Goal: Task Accomplishment & Management: Manage account settings

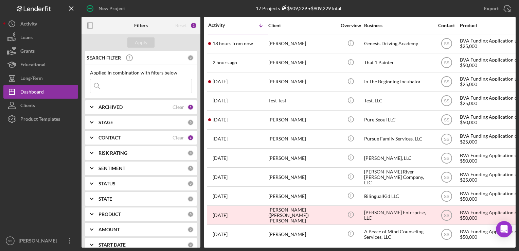
scroll to position [118, 0]
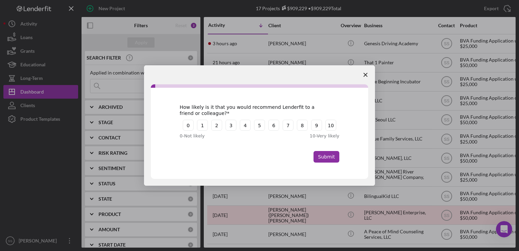
click at [366, 74] on icon "Close survey" at bounding box center [365, 75] width 4 height 4
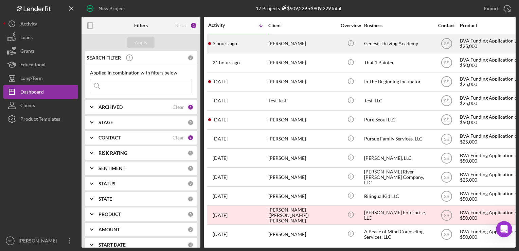
click at [288, 48] on div "[PERSON_NAME]" at bounding box center [302, 44] width 68 height 18
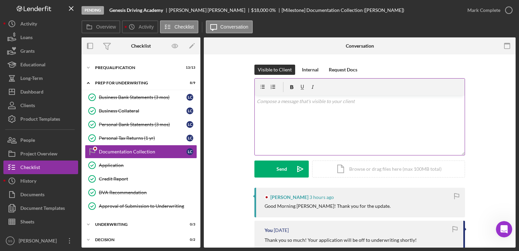
scroll to position [41, 0]
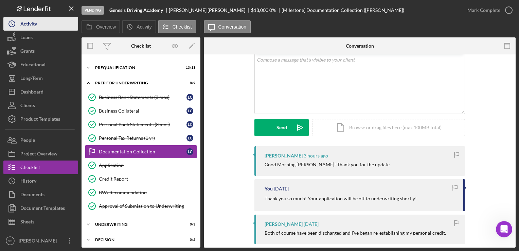
click at [27, 28] on div "Activity" at bounding box center [28, 24] width 17 height 15
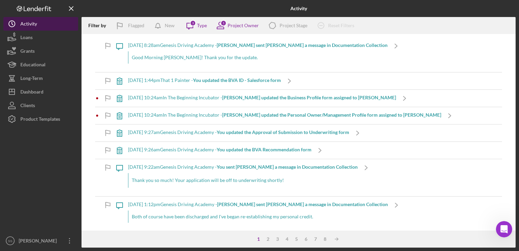
click at [26, 27] on div "Activity" at bounding box center [28, 24] width 17 height 15
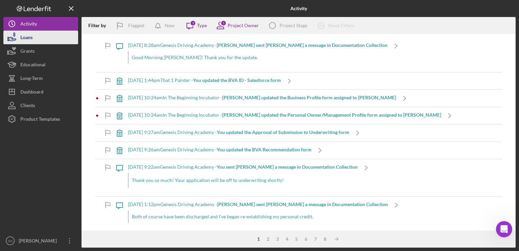
click at [26, 40] on div "Loans" at bounding box center [26, 38] width 12 height 15
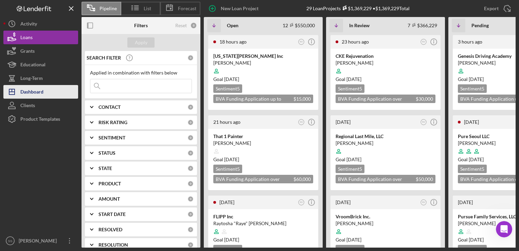
click at [38, 93] on div "Dashboard" at bounding box center [31, 92] width 23 height 15
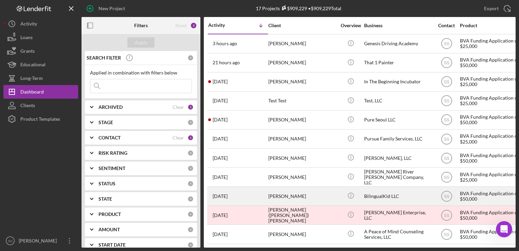
click at [277, 198] on div "[PERSON_NAME]" at bounding box center [302, 196] width 68 height 18
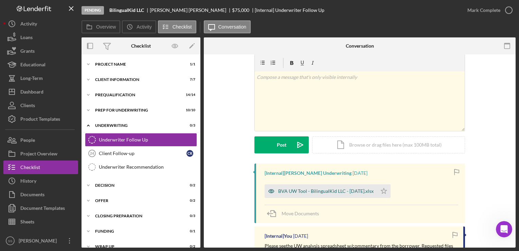
scroll to position [2, 0]
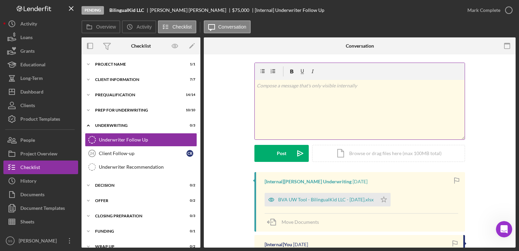
click at [330, 136] on div "v Color teal Color pink Remove color Add row above Add row below Add column bef…" at bounding box center [360, 109] width 210 height 59
click at [348, 154] on div "Icon/Document Browse or drag files here (max 100MB total) Tap to choose files o…" at bounding box center [388, 153] width 153 height 17
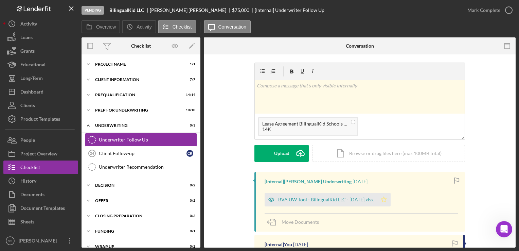
click at [383, 197] on polygon "button" at bounding box center [384, 198] width 6 height 5
click at [279, 160] on div "Upload" at bounding box center [281, 153] width 15 height 17
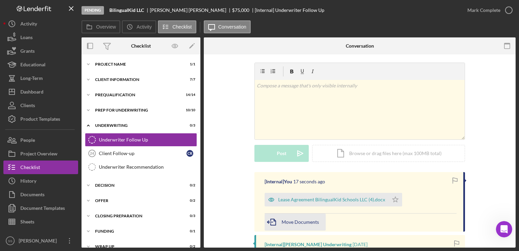
click at [301, 227] on div "Move Documents" at bounding box center [299, 221] width 37 height 17
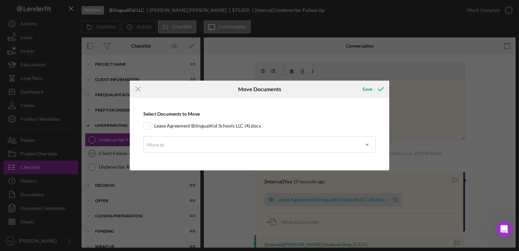
click at [427, 131] on div "Icon/Menu Close Move Documents Save Select Documents to Move Lease Agreement Bi…" at bounding box center [259, 125] width 519 height 251
click at [138, 90] on line at bounding box center [138, 89] width 4 height 4
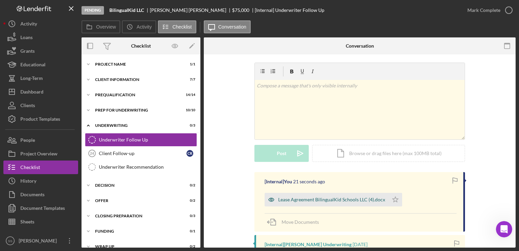
click at [295, 198] on div "Lease Agreement BilingualKid Schools LLC (4).docx" at bounding box center [331, 199] width 107 height 5
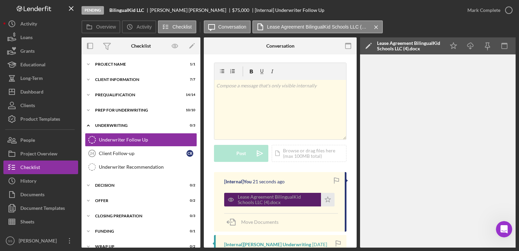
scroll to position [35, 0]
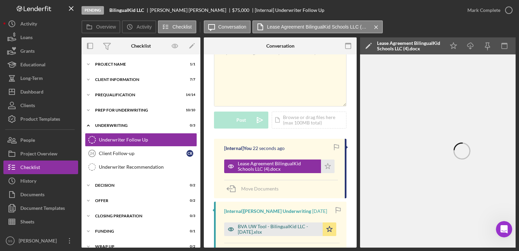
click at [276, 224] on div "BVA UW Tool - BilingualKid LLC - 09.22.25.xlsx" at bounding box center [278, 228] width 81 height 11
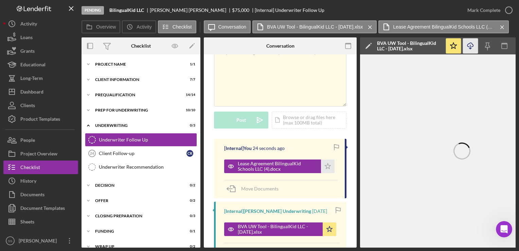
click at [465, 50] on icon "Icon/Download" at bounding box center [470, 45] width 15 height 15
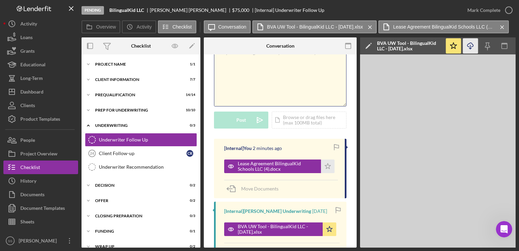
click at [269, 76] on div "v Color teal Color pink Remove color Add row above Add row below Add column bef…" at bounding box center [280, 76] width 132 height 59
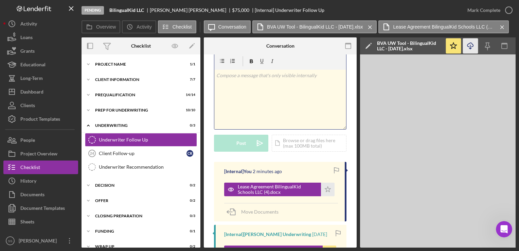
scroll to position [12, 0]
click at [256, 89] on div "v Color teal Color pink Remove color Add row above Add row below Add column bef…" at bounding box center [280, 99] width 132 height 59
click at [292, 147] on div "Icon/Document Browse or drag files here (max 100MB total) Tap to choose files o…" at bounding box center [309, 142] width 75 height 17
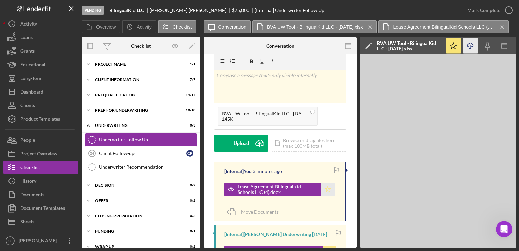
click at [328, 191] on icon "Icon/Star" at bounding box center [328, 189] width 14 height 14
click at [237, 144] on div "Upload" at bounding box center [241, 142] width 15 height 17
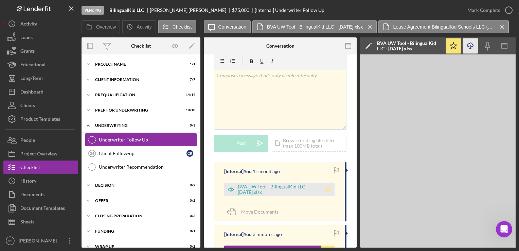
click at [326, 191] on icon "Icon/Star" at bounding box center [328, 189] width 14 height 14
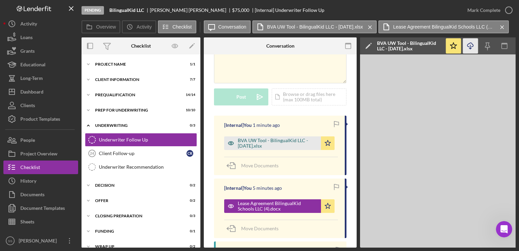
scroll to position [0, 0]
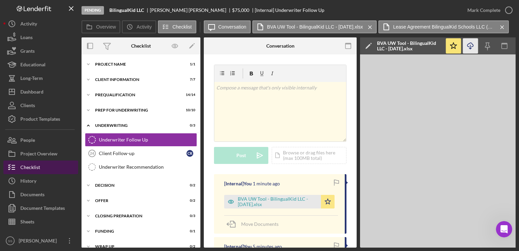
click at [49, 161] on button "Checklist" at bounding box center [40, 167] width 75 height 14
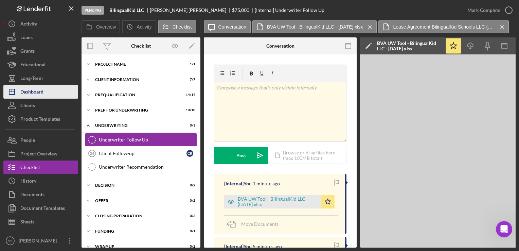
click at [37, 96] on div "Dashboard" at bounding box center [31, 92] width 23 height 15
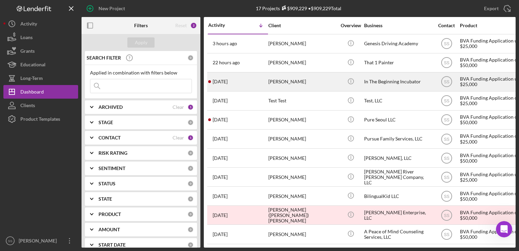
drag, startPoint x: 287, startPoint y: 89, endPoint x: 262, endPoint y: 81, distance: 26.2
click at [262, 81] on div "2 days ago Evelyn Johnson" at bounding box center [237, 82] width 59 height 18
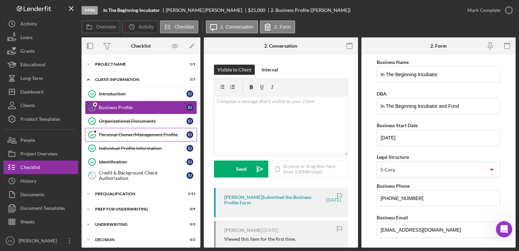
click at [141, 133] on div "Personal Owner/Management Profile" at bounding box center [143, 134] width 88 height 5
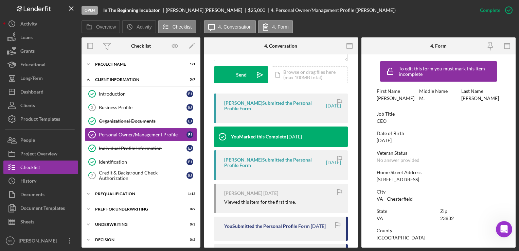
scroll to position [124, 0]
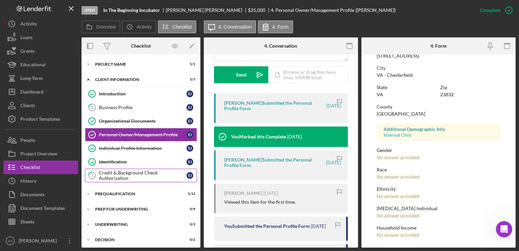
click at [124, 175] on div "Credit & Background Check Authorization" at bounding box center [143, 175] width 88 height 11
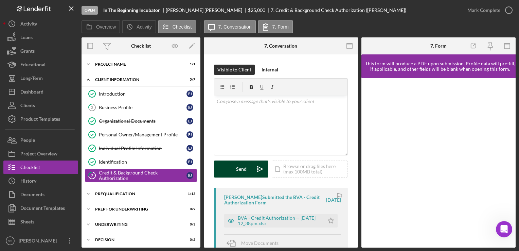
scroll to position [91, 0]
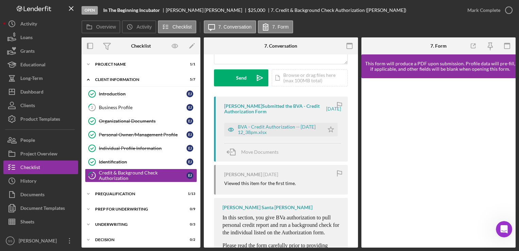
click at [109, 184] on div "Introduction Introduction E J 2 Business Profile E J Organizational Documents O…" at bounding box center [140, 136] width 119 height 98
click at [116, 192] on div "Prequalification" at bounding box center [143, 193] width 97 height 4
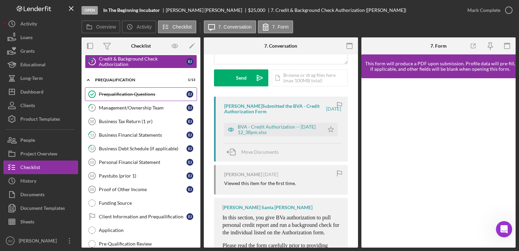
scroll to position [114, 0]
click at [278, 122] on div "BVA - Credit Authorization -- 2025-09-15 12_38pm.xlsx Icon/Star" at bounding box center [282, 127] width 117 height 17
click at [283, 127] on div "BVA - Credit Authorization -- 2025-09-15 12_38pm.xlsx" at bounding box center [279, 129] width 83 height 11
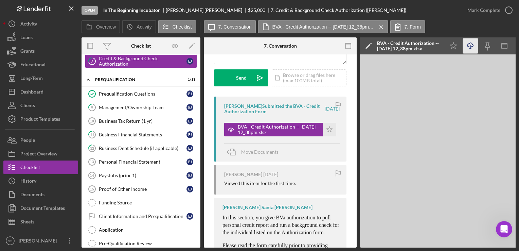
click at [471, 48] on icon "Icon/Download" at bounding box center [470, 45] width 15 height 15
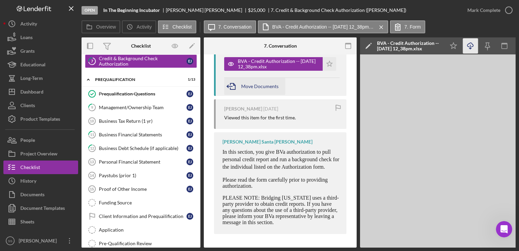
scroll to position [0, 0]
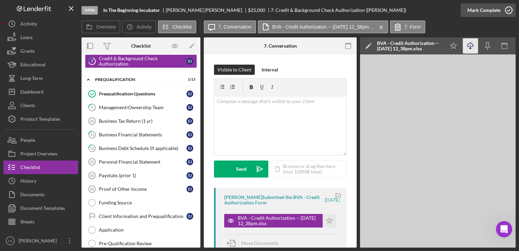
click at [498, 13] on div "Mark Complete" at bounding box center [483, 10] width 33 height 14
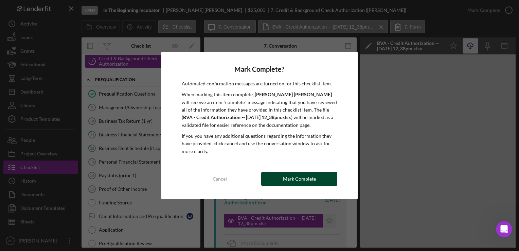
click at [293, 182] on div "Mark Complete" at bounding box center [299, 179] width 33 height 14
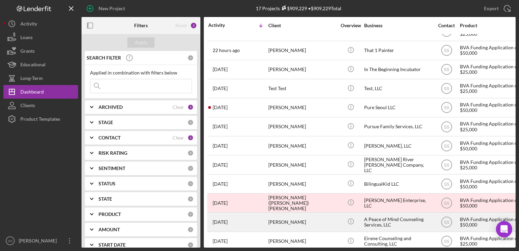
scroll to position [12, 0]
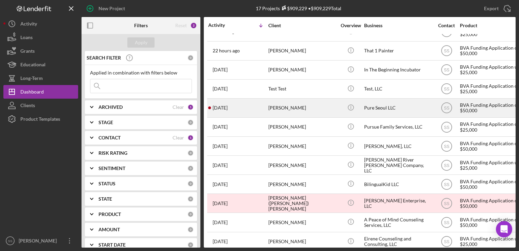
click at [278, 111] on div "[PERSON_NAME]" at bounding box center [302, 108] width 68 height 18
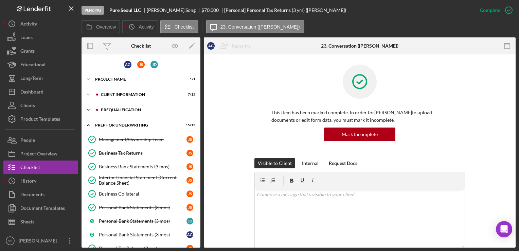
click at [118, 108] on div "Prequalification" at bounding box center [146, 110] width 91 height 4
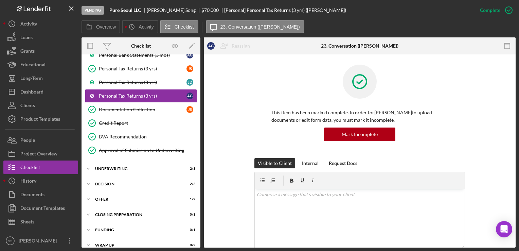
scroll to position [443, 0]
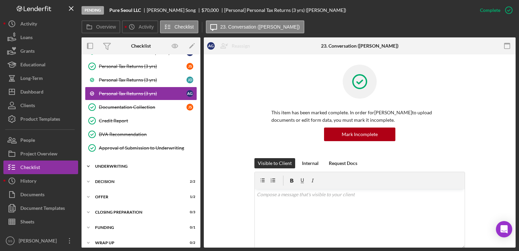
click at [116, 164] on div "Underwriting" at bounding box center [143, 166] width 97 height 4
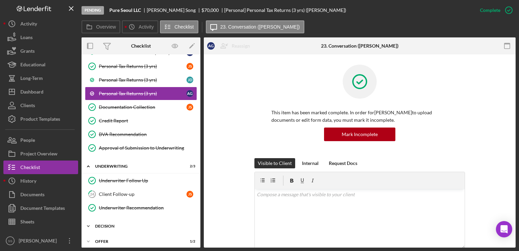
click at [107, 224] on div "Decision" at bounding box center [143, 226] width 97 height 4
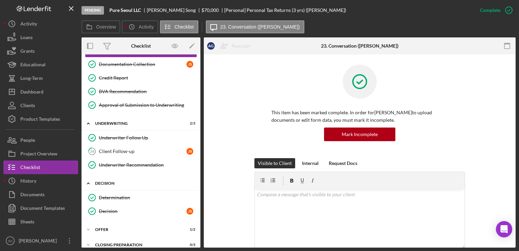
scroll to position [492, 0]
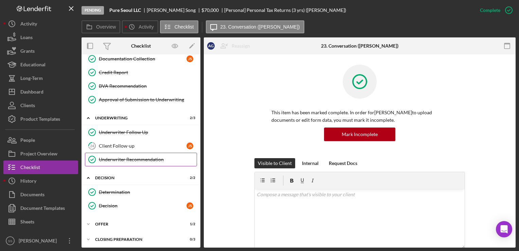
click at [143, 152] on link "Underwriter Recommendation Underwriter Recommendation" at bounding box center [141, 159] width 112 height 14
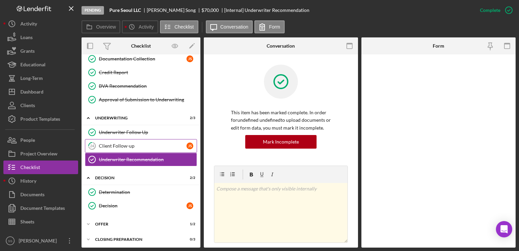
click at [146, 143] on div "Client Follow-up" at bounding box center [143, 145] width 88 height 5
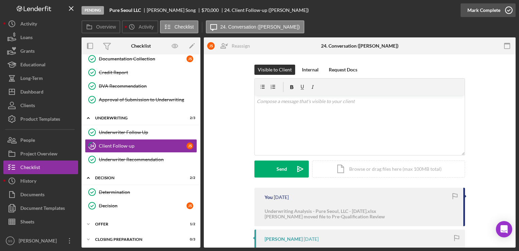
click at [504, 9] on icon "button" at bounding box center [508, 10] width 17 height 17
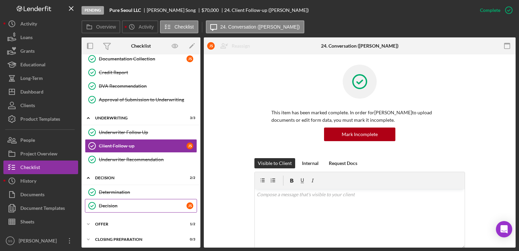
scroll to position [518, 0]
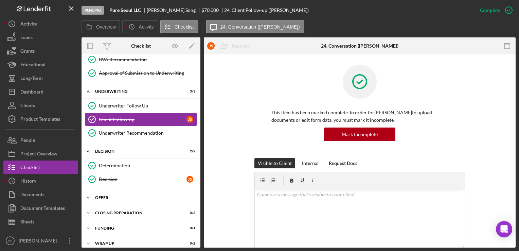
click at [136, 195] on div "Offer" at bounding box center [143, 197] width 97 height 4
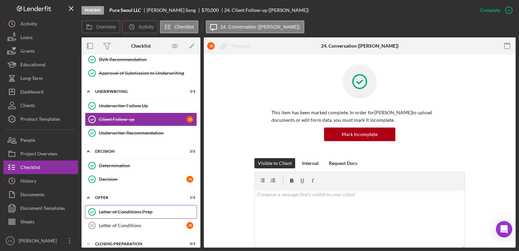
click at [140, 209] on div "Letter of Conditions Prep" at bounding box center [148, 211] width 98 height 5
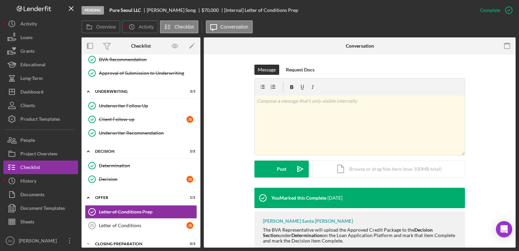
scroll to position [92, 0]
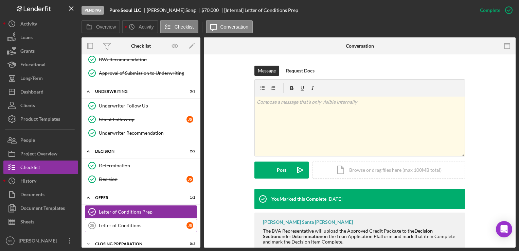
click at [107, 222] on div "Letter of Conditions" at bounding box center [143, 224] width 88 height 5
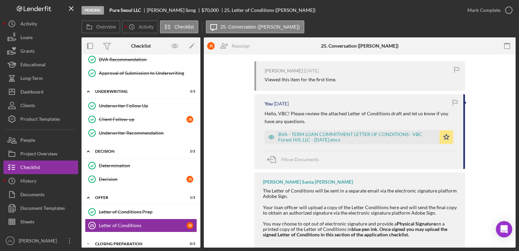
scroll to position [126, 0]
click at [315, 137] on div "BVA - TERM LOAN COMMITMENT LETTER OF CONDITIONS - VBC Forest Hill, LLC - [DATE]…" at bounding box center [357, 137] width 158 height 11
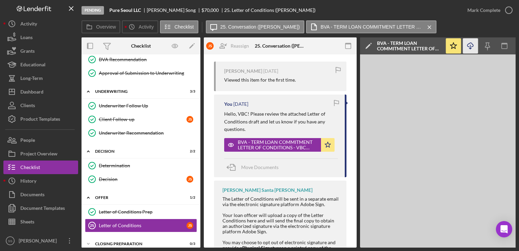
click at [466, 48] on icon "Icon/Download" at bounding box center [470, 45] width 15 height 15
click at [35, 170] on div "Checklist" at bounding box center [30, 167] width 20 height 15
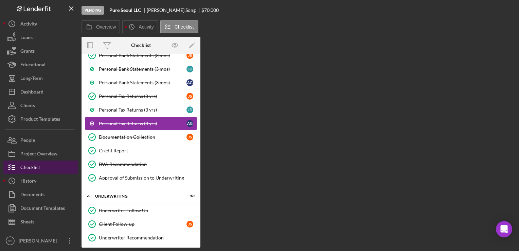
scroll to position [381, 0]
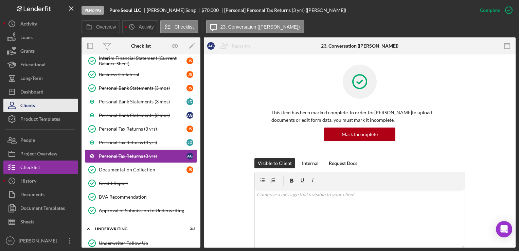
click at [31, 100] on div "Clients" at bounding box center [27, 105] width 15 height 15
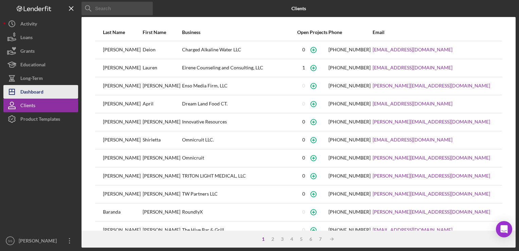
click at [33, 90] on div "Dashboard" at bounding box center [31, 92] width 23 height 15
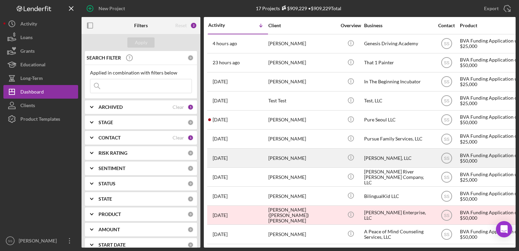
click at [273, 153] on div "[PERSON_NAME]" at bounding box center [302, 158] width 68 height 18
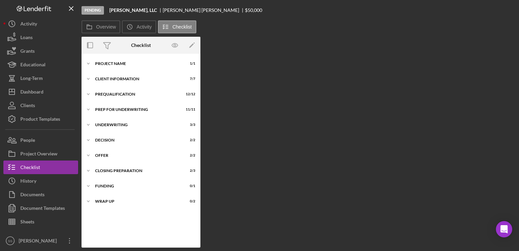
scroll to position [8, 0]
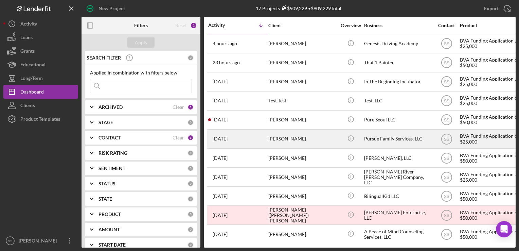
click at [254, 135] on div "[DATE] [PERSON_NAME]" at bounding box center [237, 139] width 59 height 18
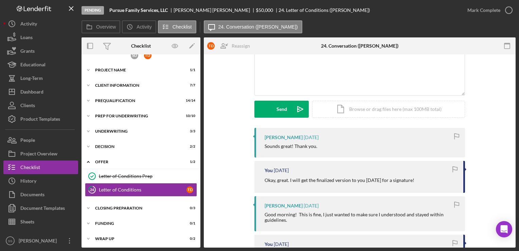
scroll to position [11, 0]
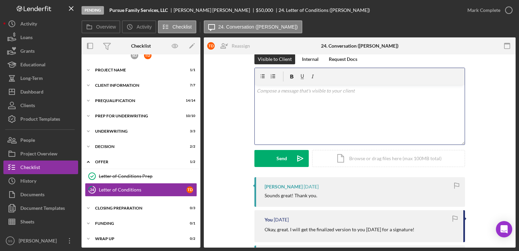
click at [302, 128] on div "v Color teal Color pink Remove color Add row above Add row below Add column bef…" at bounding box center [360, 114] width 210 height 59
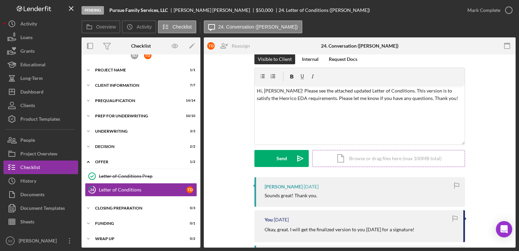
click at [356, 153] on div "Icon/Document Browse or drag files here (max 100MB total) Tap to choose files o…" at bounding box center [388, 158] width 153 height 17
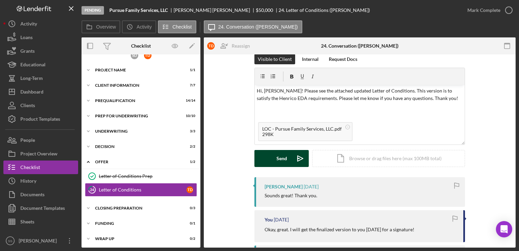
click at [276, 161] on div "Send" at bounding box center [281, 158] width 11 height 17
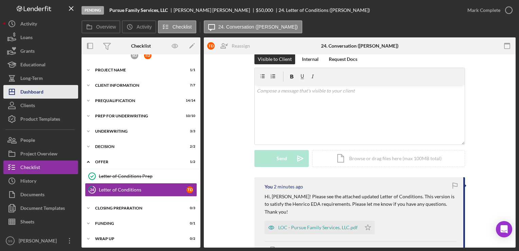
click at [31, 89] on div "Dashboard" at bounding box center [31, 92] width 23 height 15
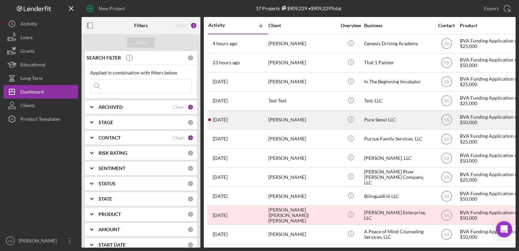
click at [277, 118] on div "[PERSON_NAME]" at bounding box center [302, 120] width 68 height 18
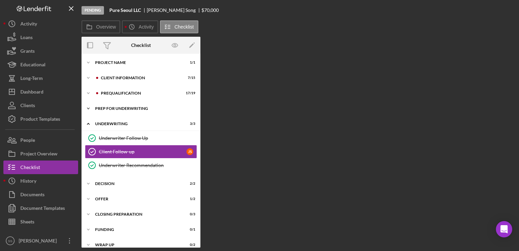
scroll to position [16, 0]
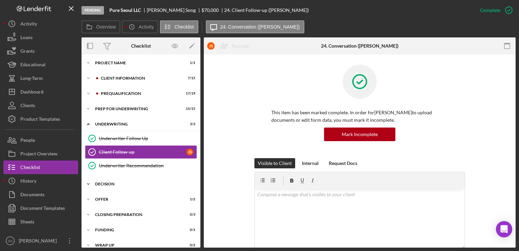
click at [144, 185] on div "Icon/Expander Decision 2 / 2" at bounding box center [140, 184] width 119 height 14
click at [144, 223] on div "Icon/Expander Offer 1 / 2" at bounding box center [140, 230] width 119 height 14
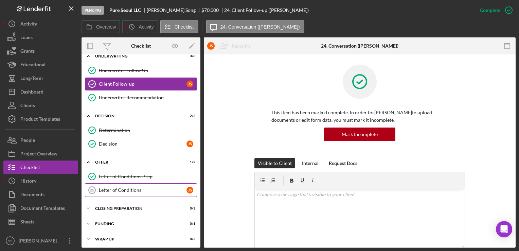
click at [140, 191] on link "Letter of Conditions 25 Letter of Conditions J S" at bounding box center [141, 190] width 112 height 14
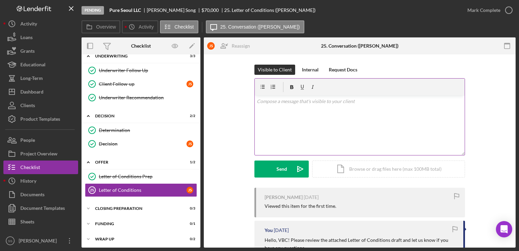
click at [333, 128] on div "v Color teal Color pink Remove color Add row above Add row below Add column bef…" at bounding box center [360, 124] width 210 height 59
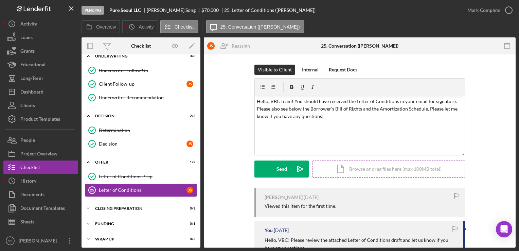
click at [327, 174] on div "Icon/Document Browse or drag files here (max 100MB total) Tap to choose files o…" at bounding box center [388, 168] width 153 height 17
click at [352, 169] on div "Icon/Document Browse or drag files here (max 100MB total) Tap to choose files o…" at bounding box center [388, 168] width 153 height 17
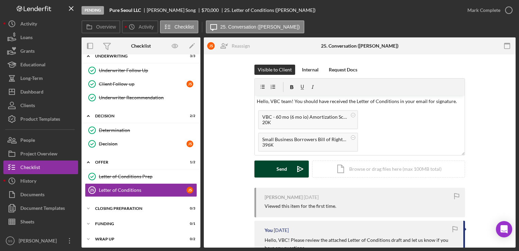
click at [289, 170] on button "Send Icon/icon-invite-send" at bounding box center [281, 168] width 54 height 17
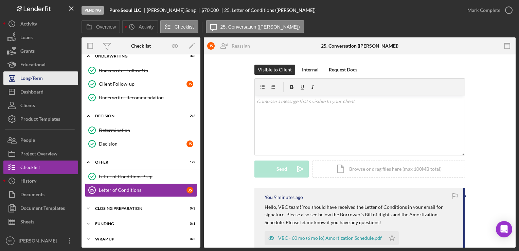
drag, startPoint x: 34, startPoint y: 193, endPoint x: 34, endPoint y: 72, distance: 121.5
click at [34, 72] on div "Long-Term" at bounding box center [31, 78] width 22 height 15
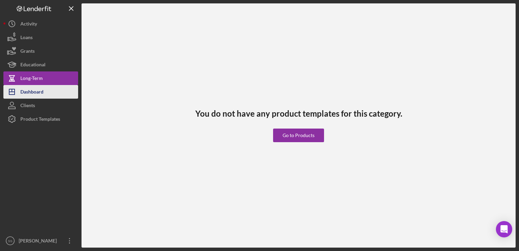
click at [30, 90] on div "Dashboard" at bounding box center [31, 92] width 23 height 15
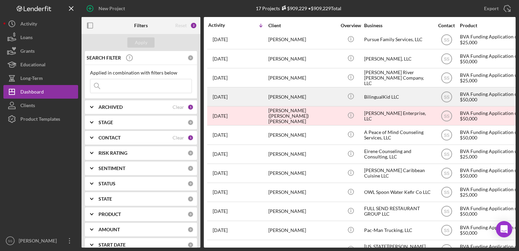
scroll to position [100, 0]
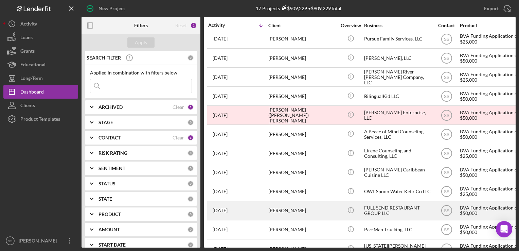
click at [281, 211] on div "[PERSON_NAME]" at bounding box center [302, 210] width 68 height 18
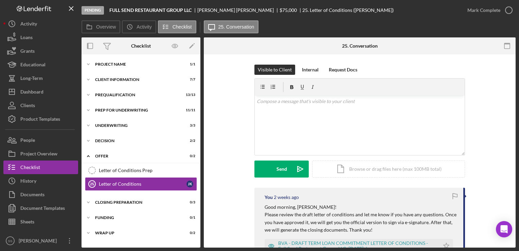
scroll to position [65, 0]
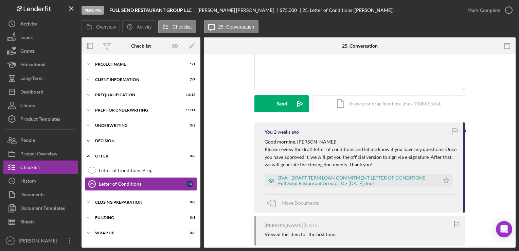
drag, startPoint x: 117, startPoint y: 143, endPoint x: 102, endPoint y: 141, distance: 15.1
click at [102, 141] on div "Decision" at bounding box center [143, 140] width 97 height 4
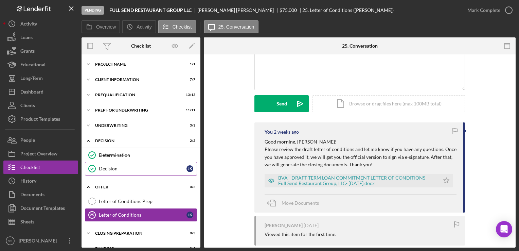
click at [131, 169] on div "Decision" at bounding box center [143, 168] width 88 height 5
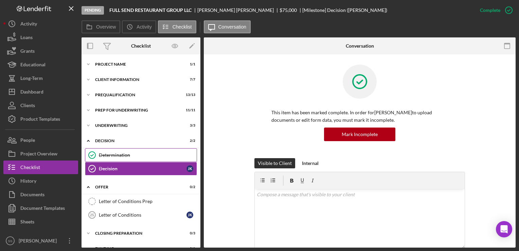
click at [134, 159] on link "Determination Determination" at bounding box center [141, 155] width 112 height 14
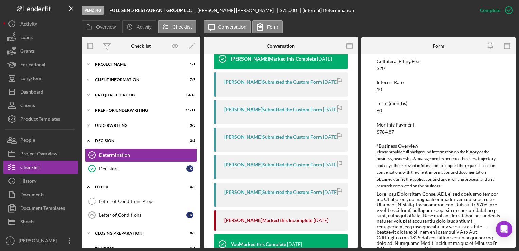
scroll to position [162, 0]
click at [443, 112] on div "Term (months) 60" at bounding box center [437, 106] width 123 height 13
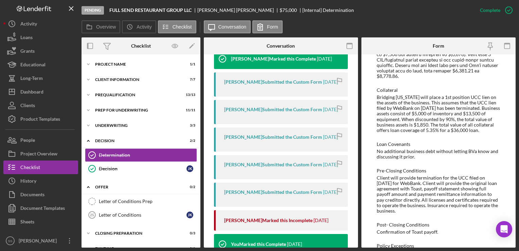
scroll to position [650, 0]
click at [501, 16] on icon "button" at bounding box center [508, 10] width 17 height 17
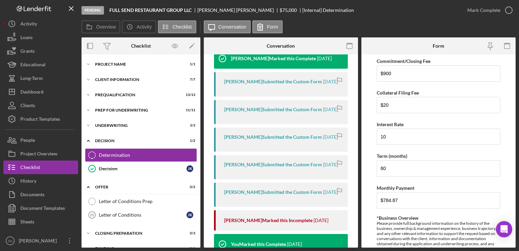
scroll to position [87, 0]
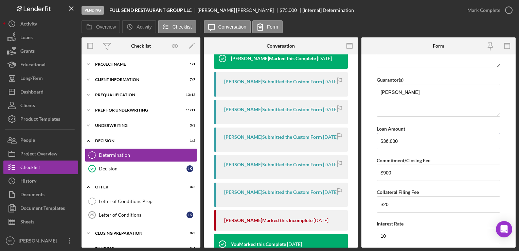
drag, startPoint x: 399, startPoint y: 140, endPoint x: 374, endPoint y: 140, distance: 24.8
click at [374, 140] on form "BVA Final Recommendation Borrower Full Send Restaurant Group, LLC Co-borrower(s…" at bounding box center [438, 150] width 154 height 193
click at [395, 137] on input "$5" at bounding box center [437, 141] width 123 height 16
type input "$56,000"
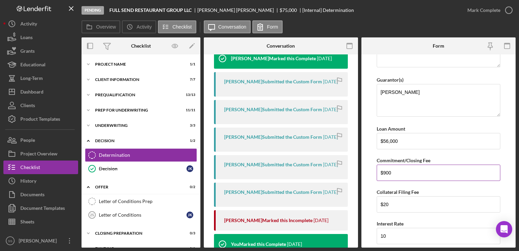
click at [422, 172] on input "$900" at bounding box center [437, 172] width 123 height 16
click at [398, 204] on input "$20" at bounding box center [437, 204] width 123 height 16
type input "$2"
type input "$300"
click at [402, 165] on input "$900" at bounding box center [437, 172] width 123 height 16
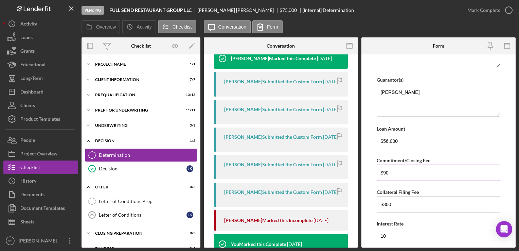
type input "$9"
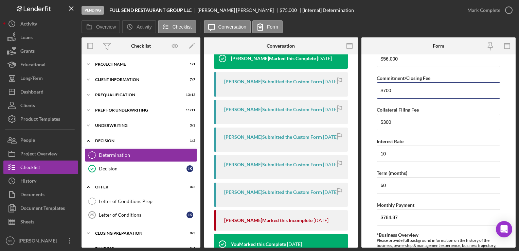
scroll to position [169, 0]
type input "$700"
drag, startPoint x: 397, startPoint y: 188, endPoint x: 443, endPoint y: 211, distance: 52.1
click at [443, 211] on input "$784.87" at bounding box center [437, 216] width 123 height 16
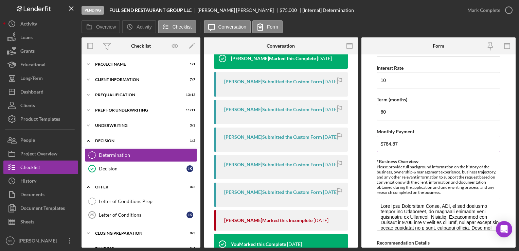
scroll to position [243, 0]
click at [443, 211] on textarea "*Business Overview" at bounding box center [437, 213] width 123 height 33
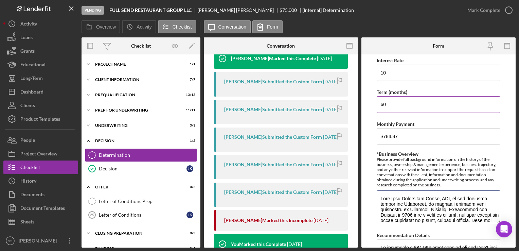
scroll to position [252, 0]
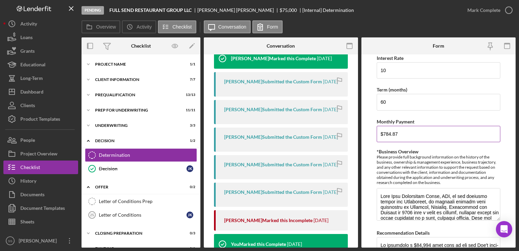
click at [406, 132] on input "$784.87" at bounding box center [437, 134] width 123 height 16
type input "$7"
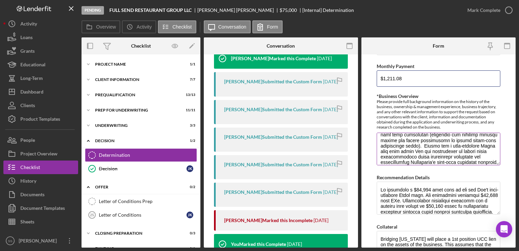
scroll to position [110, 0]
type input "$1,211.08"
click at [457, 143] on textarea "*Business Overview" at bounding box center [437, 148] width 123 height 33
click at [391, 148] on textarea "*Business Overview" at bounding box center [437, 148] width 123 height 33
click at [392, 149] on textarea "*Business Overview" at bounding box center [437, 148] width 123 height 33
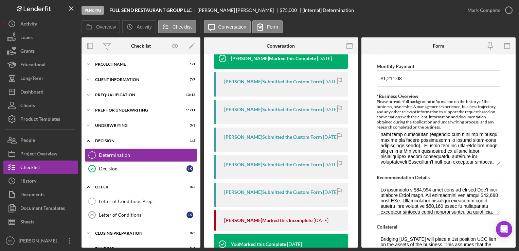
click at [390, 149] on textarea "*Business Overview" at bounding box center [437, 148] width 123 height 33
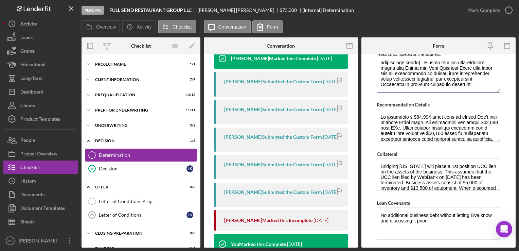
scroll to position [380, 0]
type textarea "Lore Ipsu Dolorsitam Conse, ADI, el sed doeiusmo tempor inc Utlaboreet, do magn…"
click at [425, 114] on textarea "Recommendation Details" at bounding box center [437, 125] width 123 height 33
click at [417, 120] on textarea "Recommendation Details" at bounding box center [437, 125] width 123 height 33
click at [419, 120] on textarea "Recommendation Details" at bounding box center [437, 125] width 123 height 33
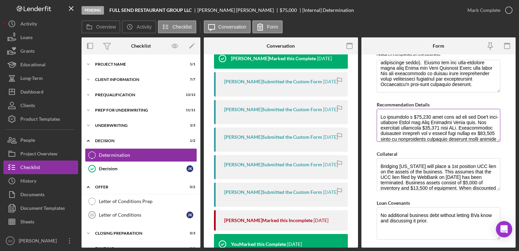
click at [487, 121] on textarea "Recommendation Details" at bounding box center [437, 125] width 123 height 33
drag, startPoint x: 477, startPoint y: 111, endPoint x: 377, endPoint y: 111, distance: 99.8
click at [377, 111] on textarea "Recommendation Details" at bounding box center [437, 125] width 123 height 33
click at [458, 111] on textarea "Recommendation Details" at bounding box center [437, 125] width 123 height 33
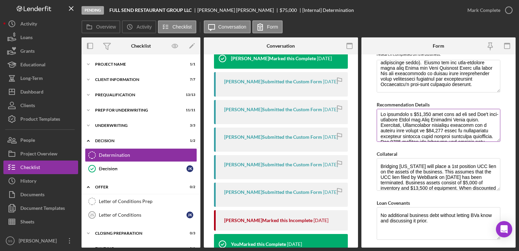
scroll to position [2, 0]
click at [379, 125] on textarea "Recommendation Details" at bounding box center [437, 125] width 123 height 33
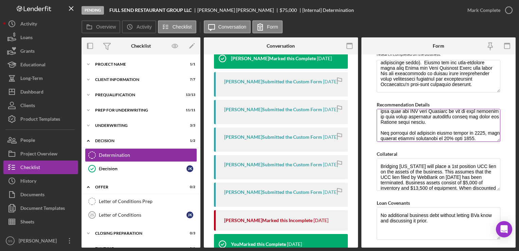
scroll to position [64, 0]
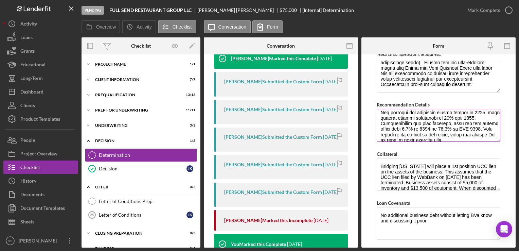
click at [418, 110] on textarea "Recommendation Details" at bounding box center [437, 125] width 123 height 33
click at [444, 110] on textarea "Recommendation Details" at bounding box center [437, 125] width 123 height 33
click at [463, 117] on textarea "Recommendation Details" at bounding box center [437, 125] width 123 height 33
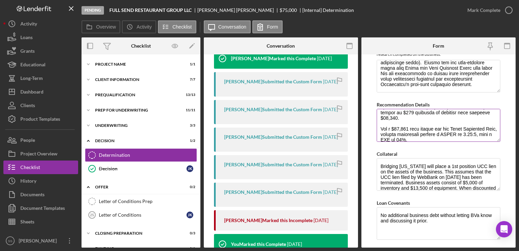
scroll to position [212, 0]
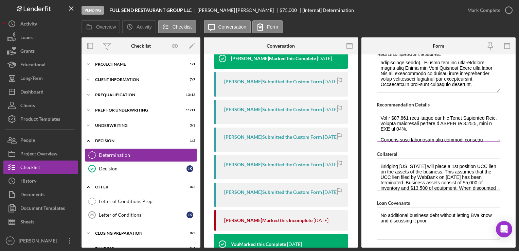
click at [396, 122] on textarea "Recommendation Details" at bounding box center [437, 125] width 123 height 33
click at [389, 127] on textarea "Recommendation Details" at bounding box center [437, 125] width 123 height 33
click at [462, 130] on textarea "Recommendation Details" at bounding box center [437, 125] width 123 height 33
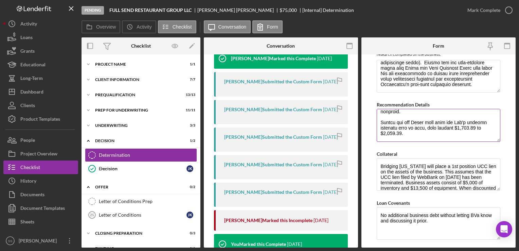
scroll to position [295, 0]
drag, startPoint x: 417, startPoint y: 126, endPoint x: 378, endPoint y: 116, distance: 39.5
click at [378, 116] on textarea "Recommendation Details" at bounding box center [437, 125] width 123 height 33
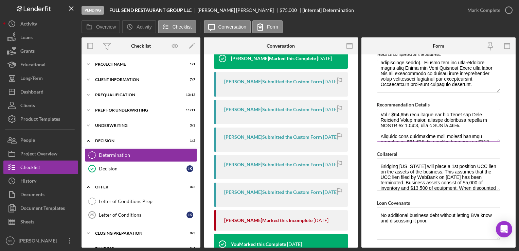
scroll to position [216, 0]
click at [463, 129] on textarea "Recommendation Details" at bounding box center [437, 125] width 123 height 33
drag, startPoint x: 463, startPoint y: 129, endPoint x: 379, endPoint y: 131, distance: 84.2
click at [379, 131] on textarea "Recommendation Details" at bounding box center [437, 125] width 123 height 33
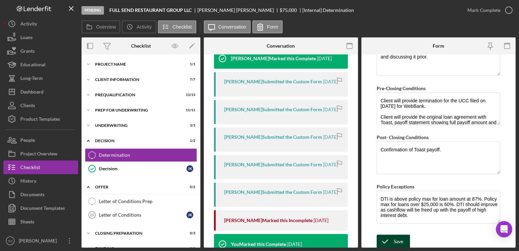
click at [383, 240] on icon "submit" at bounding box center [384, 241] width 17 height 17
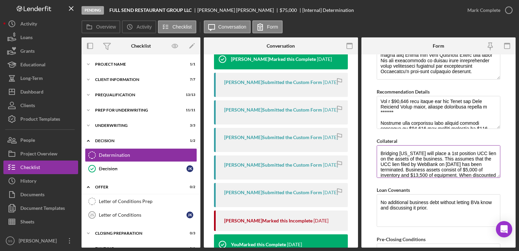
scroll to position [381, 0]
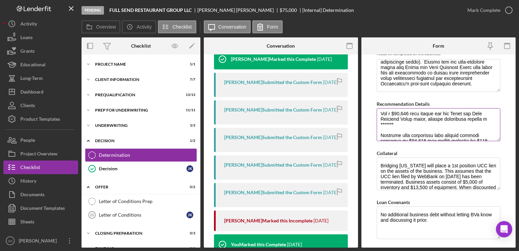
drag, startPoint x: 403, startPoint y: 125, endPoint x: 395, endPoint y: 126, distance: 8.5
click at [395, 126] on textarea "Recommendation Details" at bounding box center [437, 124] width 123 height 33
drag, startPoint x: 395, startPoint y: 126, endPoint x: 414, endPoint y: 119, distance: 20.5
click at [414, 119] on textarea "Recommendation Details" at bounding box center [437, 124] width 123 height 33
drag, startPoint x: 400, startPoint y: 130, endPoint x: 373, endPoint y: 129, distance: 26.2
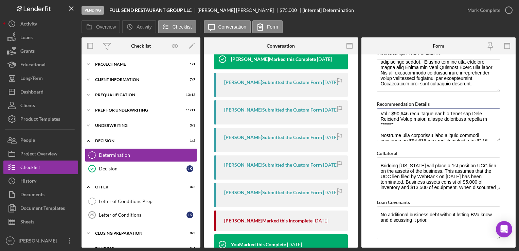
click at [373, 129] on form "BVA Final Recommendation Borrower Full Send Restaurant Group, LLC Co-borrower(s…" at bounding box center [438, 150] width 154 height 193
paste textarea "TI of 87% and a Global of 3.48:1. Payment based on previously approved terms wo…"
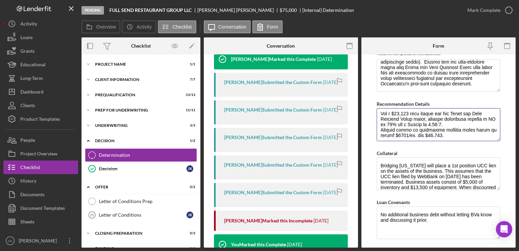
scroll to position [219, 0]
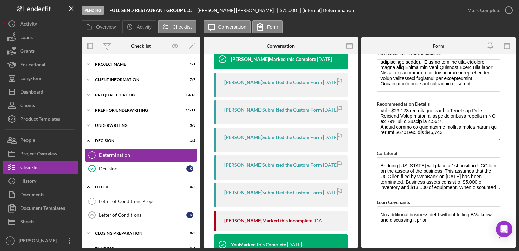
drag, startPoint x: 485, startPoint y: 119, endPoint x: 430, endPoint y: 119, distance: 55.3
click at [430, 119] on textarea "Recommendation Details" at bounding box center [437, 124] width 123 height 33
click at [439, 118] on textarea "Recommendation Details" at bounding box center [437, 124] width 123 height 33
click at [471, 121] on textarea "Recommendation Details" at bounding box center [437, 124] width 123 height 33
click at [469, 119] on textarea "Recommendation Details" at bounding box center [437, 124] width 123 height 33
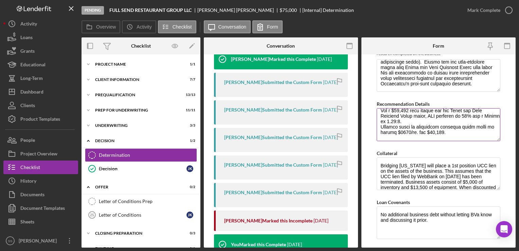
click at [394, 126] on textarea "Recommendation Details" at bounding box center [437, 124] width 123 height 33
click at [415, 126] on textarea "Recommendation Details" at bounding box center [437, 124] width 123 height 33
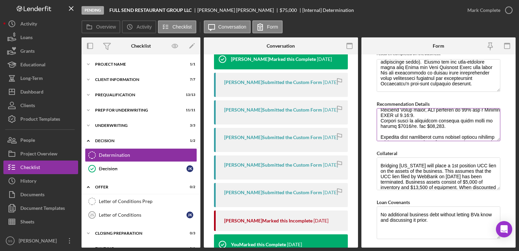
scroll to position [381, 0]
type textarea "We recommend a $56,000 term loan to pay off [PERSON_NAME]'s high-interest Toast…"
drag, startPoint x: 452, startPoint y: 134, endPoint x: 438, endPoint y: 144, distance: 17.2
click at [438, 144] on div "BVA Final Recommendation Borrower Full Send Restaurant Group, LLC Co-borrower(s…" at bounding box center [437, 35] width 123 height 717
click at [459, 131] on textarea "Recommendation Details" at bounding box center [437, 124] width 123 height 33
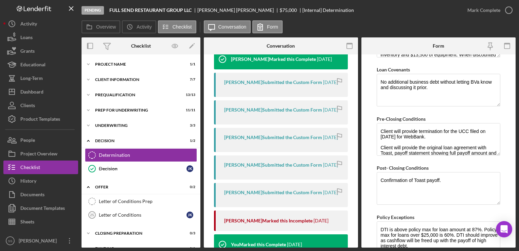
scroll to position [514, 0]
click at [436, 87] on textarea "No additional business debt without letting BVa know and discussing it prior." at bounding box center [437, 89] width 123 height 33
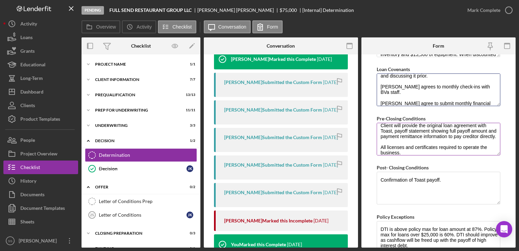
scroll to position [21, 0]
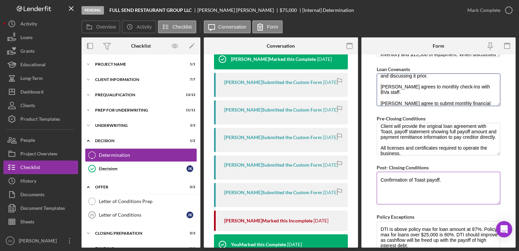
type textarea "No additional business debt without letting BVa know and discussing it prior. […"
click at [425, 176] on textarea "Confirmation of Toast payoff." at bounding box center [437, 187] width 123 height 33
click at [496, 177] on textarea "Confirmation of Toast and Wide Merchant Group payoff." at bounding box center [437, 187] width 123 height 33
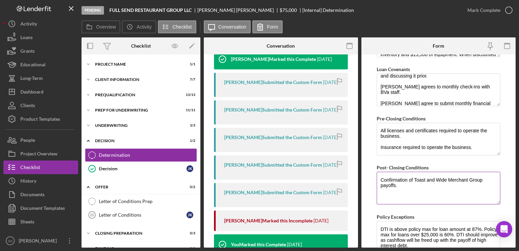
scroll to position [544, 0]
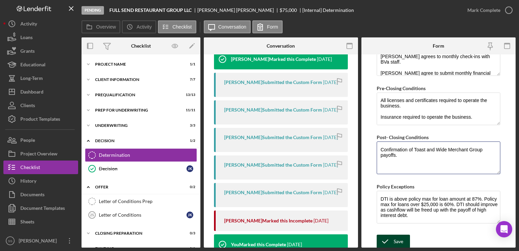
type textarea "Confirmation of Toast and Wide Merchant Group payoffs."
click at [392, 238] on icon "submit" at bounding box center [384, 241] width 17 height 17
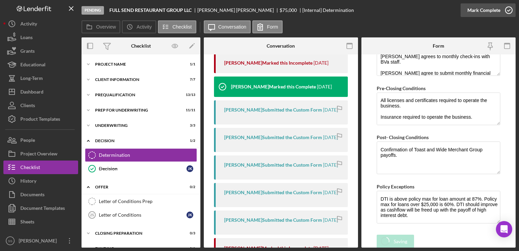
scroll to position [444, 0]
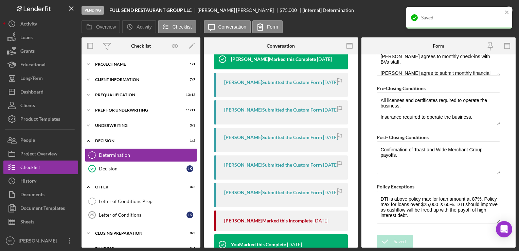
click at [504, 12] on div "Saved" at bounding box center [457, 17] width 96 height 11
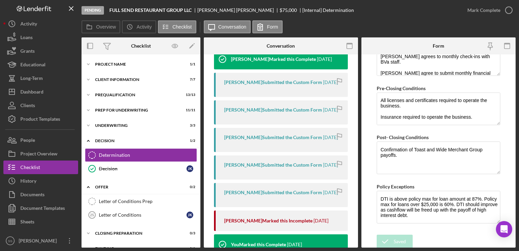
click at [504, 8] on div "Saved" at bounding box center [459, 6] width 109 height 3
click at [0, 0] on icon "button" at bounding box center [0, 0] width 0 height 0
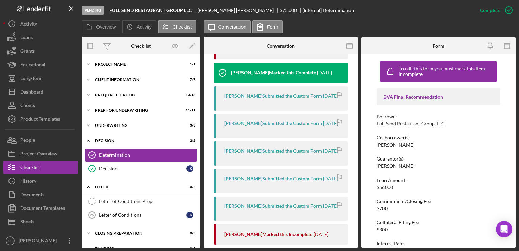
scroll to position [569, 0]
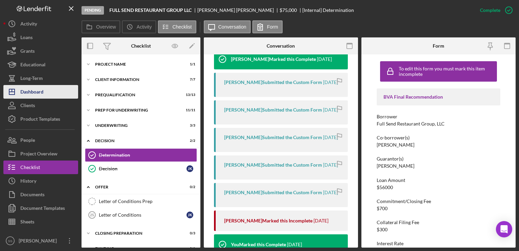
click at [45, 90] on button "Icon/Dashboard Dashboard" at bounding box center [40, 92] width 75 height 14
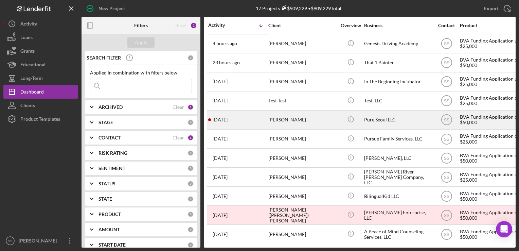
click at [285, 122] on div "[PERSON_NAME]" at bounding box center [302, 120] width 68 height 18
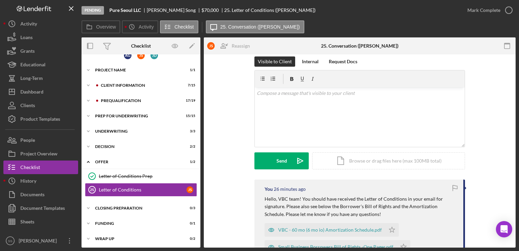
scroll to position [8, 0]
click at [506, 11] on icon "button" at bounding box center [508, 10] width 17 height 17
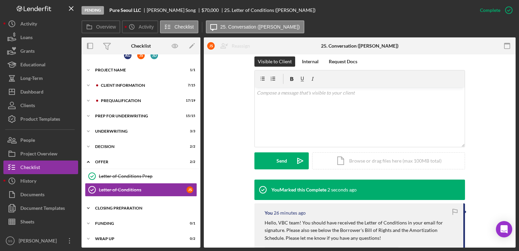
click at [125, 206] on div "Closing Preparation" at bounding box center [143, 208] width 97 height 4
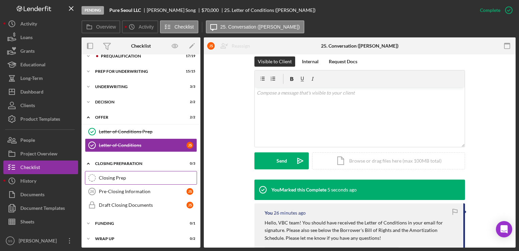
click at [124, 175] on div "Closing Prep" at bounding box center [148, 177] width 98 height 5
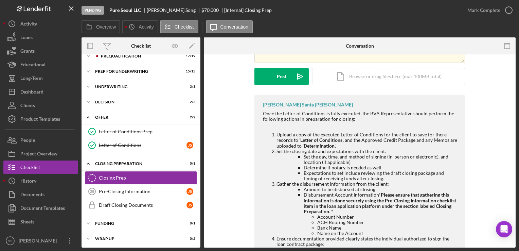
scroll to position [151, 0]
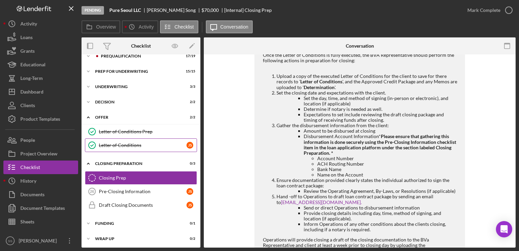
click at [112, 141] on link "Letter of Conditions Letter of Conditions J S" at bounding box center [141, 145] width 112 height 14
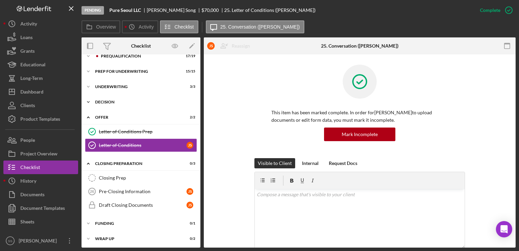
click at [119, 105] on div "Icon/Expander Decision 2 / 2" at bounding box center [140, 102] width 119 height 14
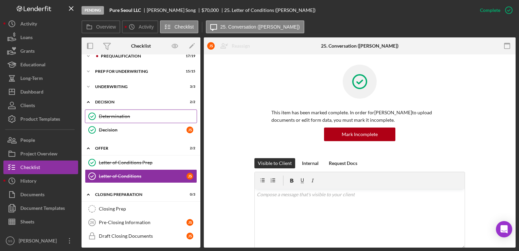
click at [122, 114] on div "Determination" at bounding box center [148, 115] width 98 height 5
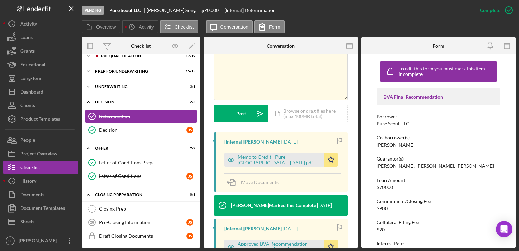
scroll to position [143, 0]
click at [316, 64] on div "v Color teal Color pink Remove color Add row above Add row below Add column bef…" at bounding box center [280, 69] width 133 height 59
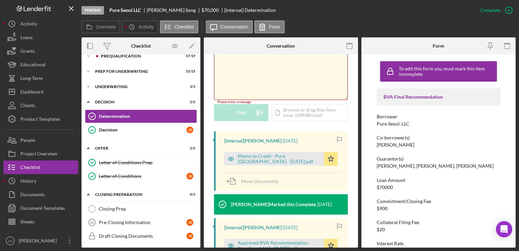
click at [278, 75] on div "v Color teal Color pink Remove color Add row above Add row below Add column bef…" at bounding box center [280, 69] width 133 height 59
click at [295, 115] on div "Icon/Document Browse or drag files here (max 100MB total) Tap to choose files o…" at bounding box center [310, 112] width 76 height 17
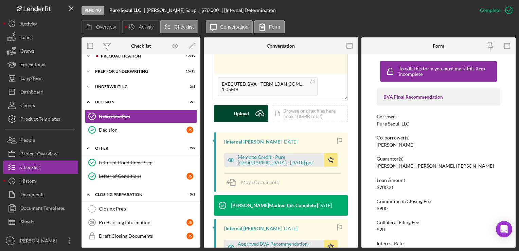
click at [250, 115] on button "Upload Icon/Upload" at bounding box center [241, 113] width 54 height 17
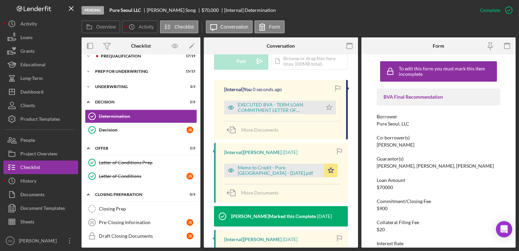
scroll to position [197, 0]
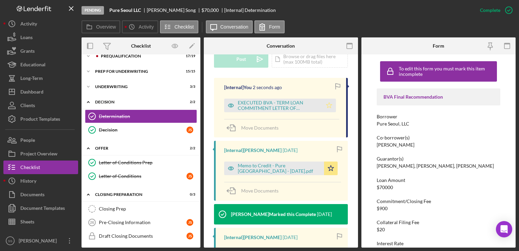
click at [328, 106] on icon "Icon/Star" at bounding box center [329, 105] width 14 height 14
click at [124, 210] on link "Closing Prep Closing Prep" at bounding box center [141, 209] width 112 height 14
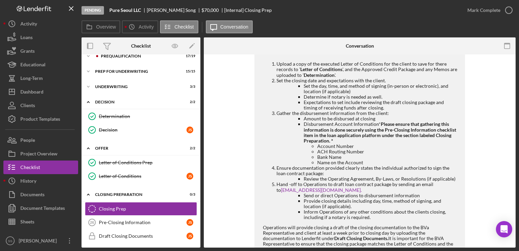
scroll to position [163, 0]
